Goal: Entertainment & Leisure: Consume media (video, audio)

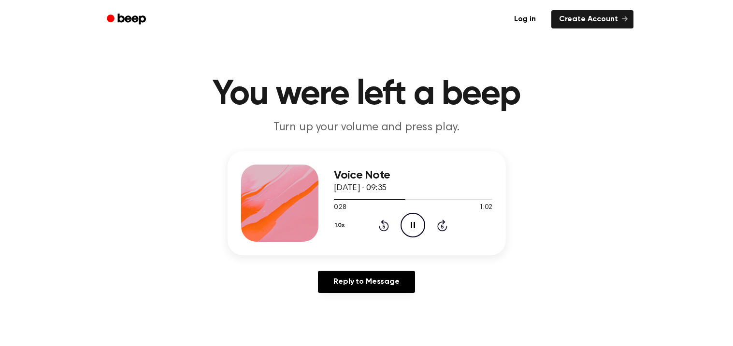
click at [409, 226] on icon "Pause Audio" at bounding box center [412, 225] width 25 height 25
drag, startPoint x: 408, startPoint y: 226, endPoint x: 393, endPoint y: 171, distance: 56.7
click at [409, 227] on icon "Play Audio" at bounding box center [412, 225] width 25 height 25
click at [409, 217] on icon "Play Audio" at bounding box center [412, 225] width 25 height 25
click at [417, 226] on icon "Pause Audio" at bounding box center [412, 225] width 25 height 25
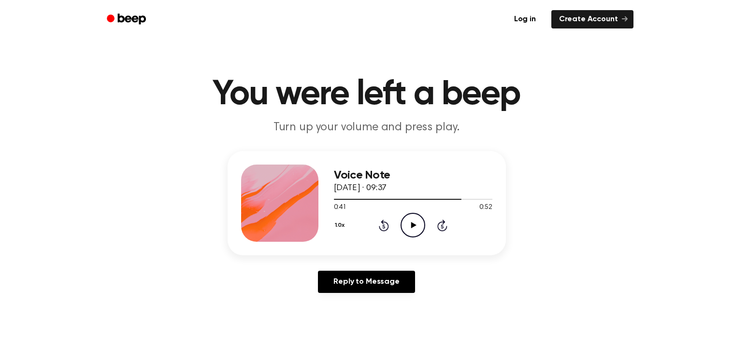
click at [409, 232] on icon "Play Audio" at bounding box center [412, 225] width 25 height 25
